Goal: Check status: Check status

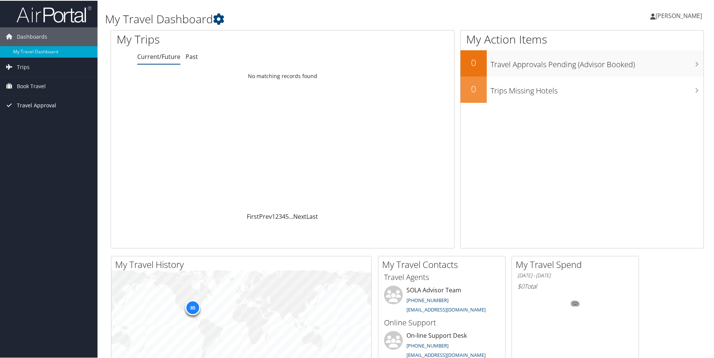
click at [35, 105] on span "Travel Approval" at bounding box center [36, 104] width 39 height 19
click at [35, 120] on link "Pending Trip Approvals" at bounding box center [49, 119] width 98 height 11
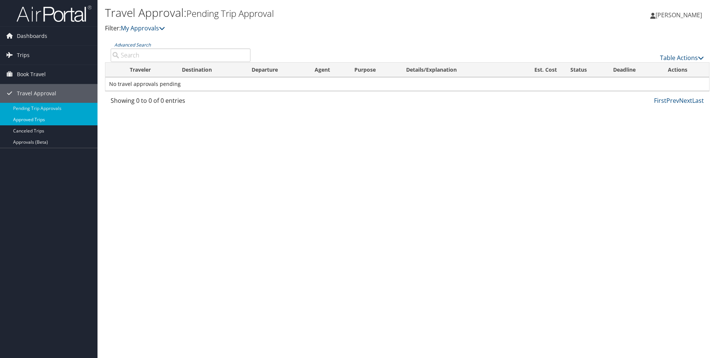
click at [19, 120] on link "Approved Trips" at bounding box center [49, 119] width 98 height 11
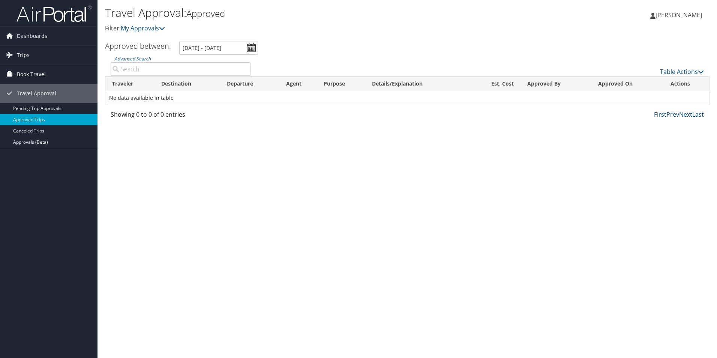
click at [17, 77] on span "Book Travel" at bounding box center [31, 74] width 29 height 19
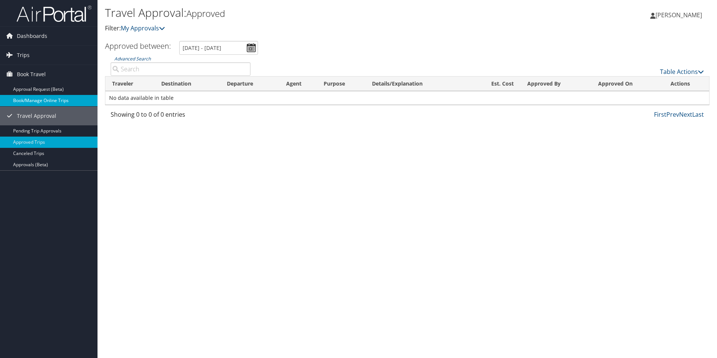
click at [21, 98] on link "Book/Manage Online Trips" at bounding box center [49, 100] width 98 height 11
